Goal: Task Accomplishment & Management: Use online tool/utility

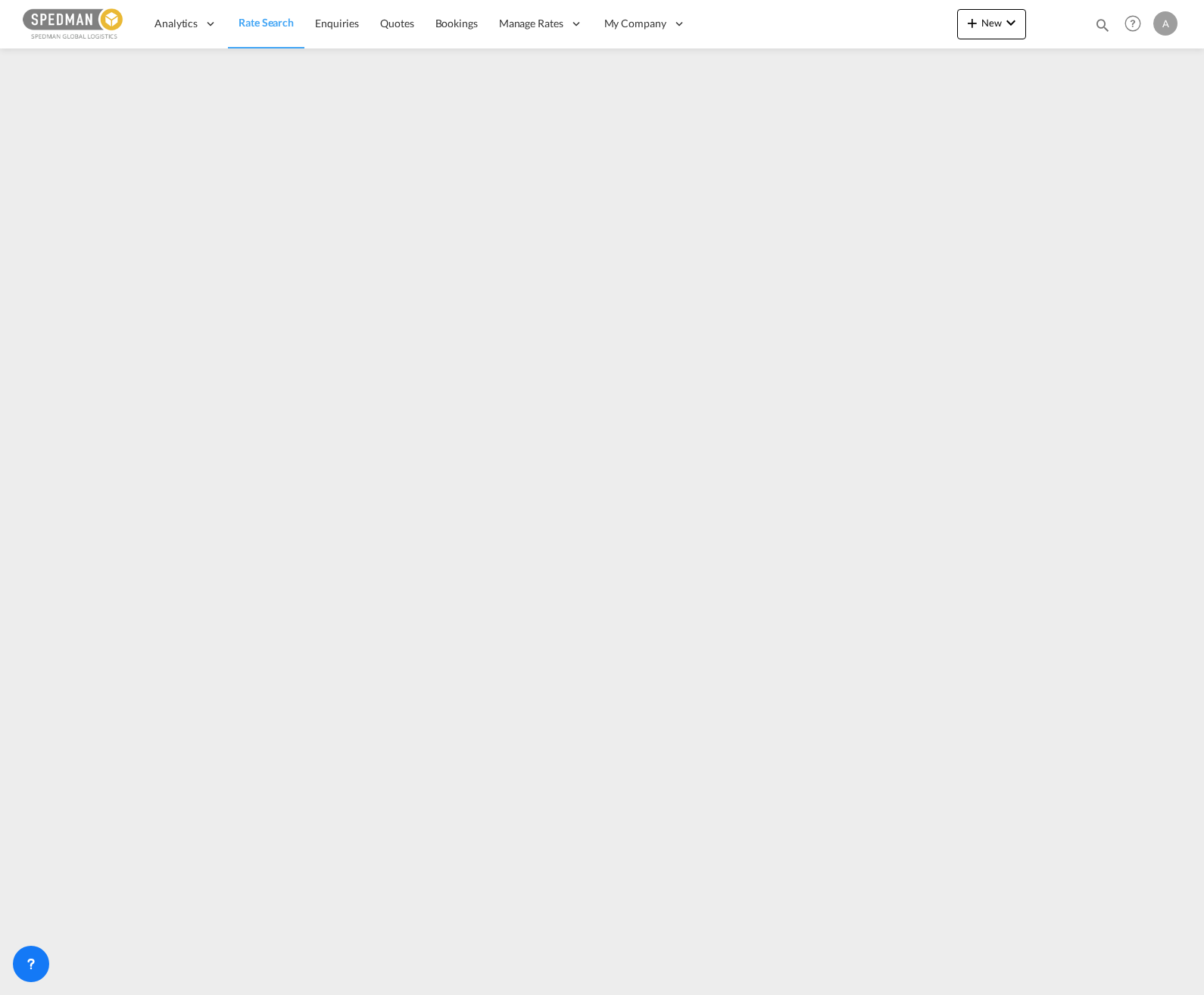
click at [896, 21] on div "Analytics Dashboard Rate Search Enquiries Quotes Bookings" at bounding box center [602, 23] width 1159 height 47
click at [994, 28] on span "New" at bounding box center [992, 23] width 57 height 12
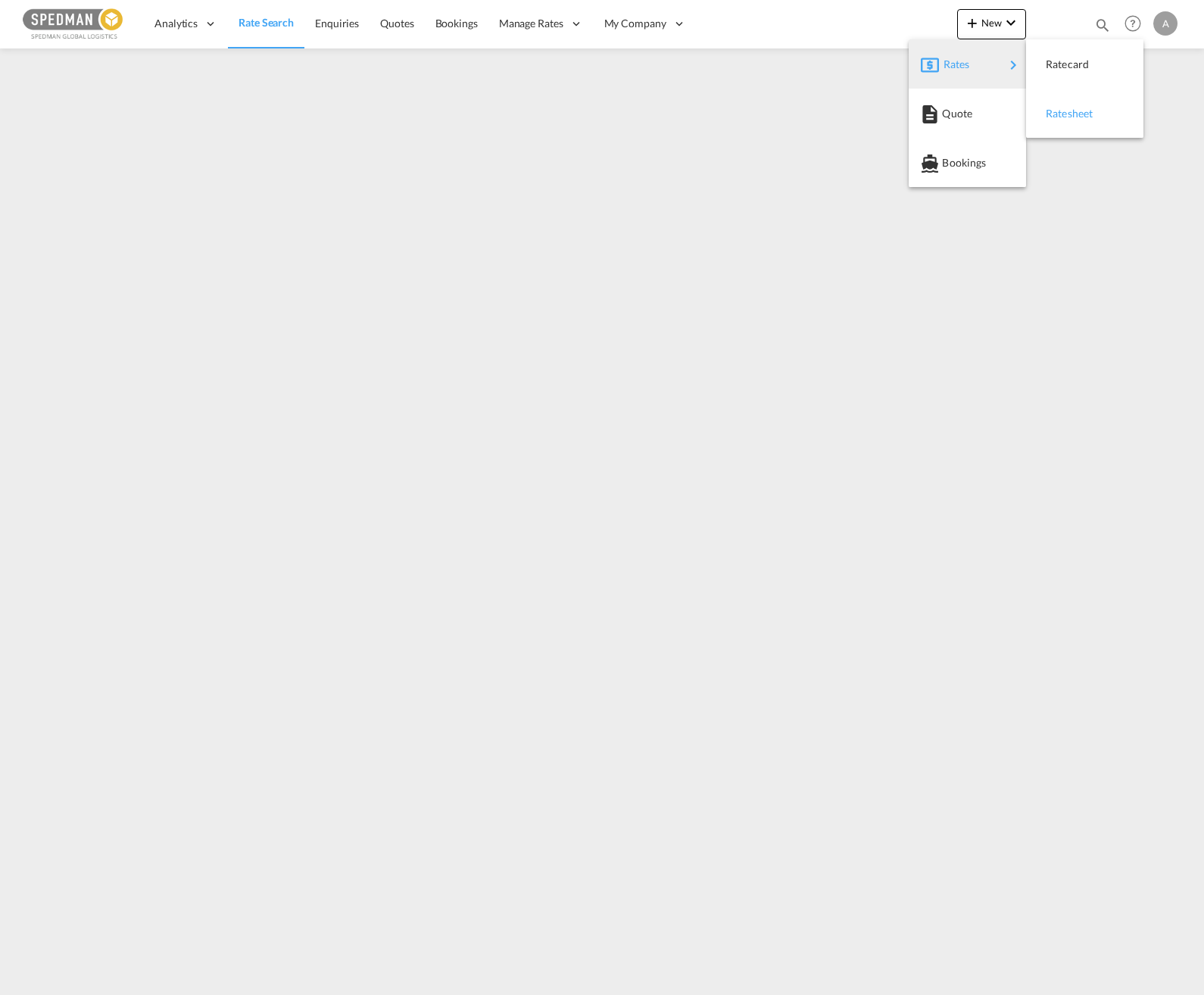
click at [1062, 116] on span "Ratesheet" at bounding box center [1053, 113] width 17 height 30
